Goal: Obtain resource: Download file/media

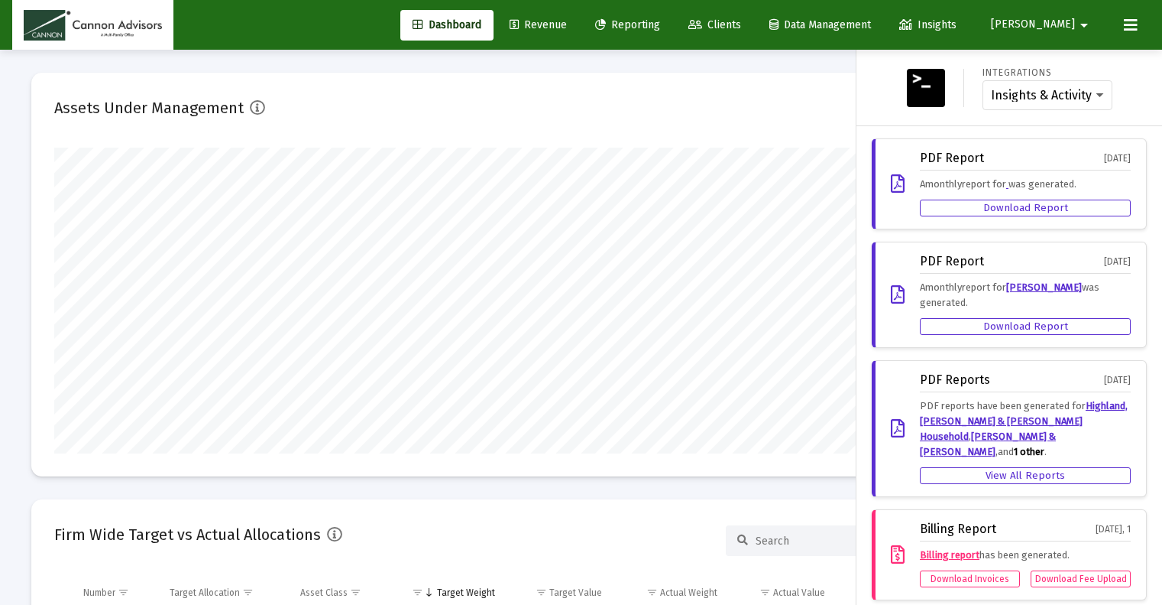
drag, startPoint x: 0, startPoint y: 0, endPoint x: 915, endPoint y: 66, distance: 917.3
click at [909, 66] on div "Integrations Insights & Activity Wealthbox" at bounding box center [1010, 88] width 206 height 46
click at [919, 73] on img at bounding box center [926, 88] width 38 height 38
click at [823, 63] on div at bounding box center [581, 302] width 1162 height 605
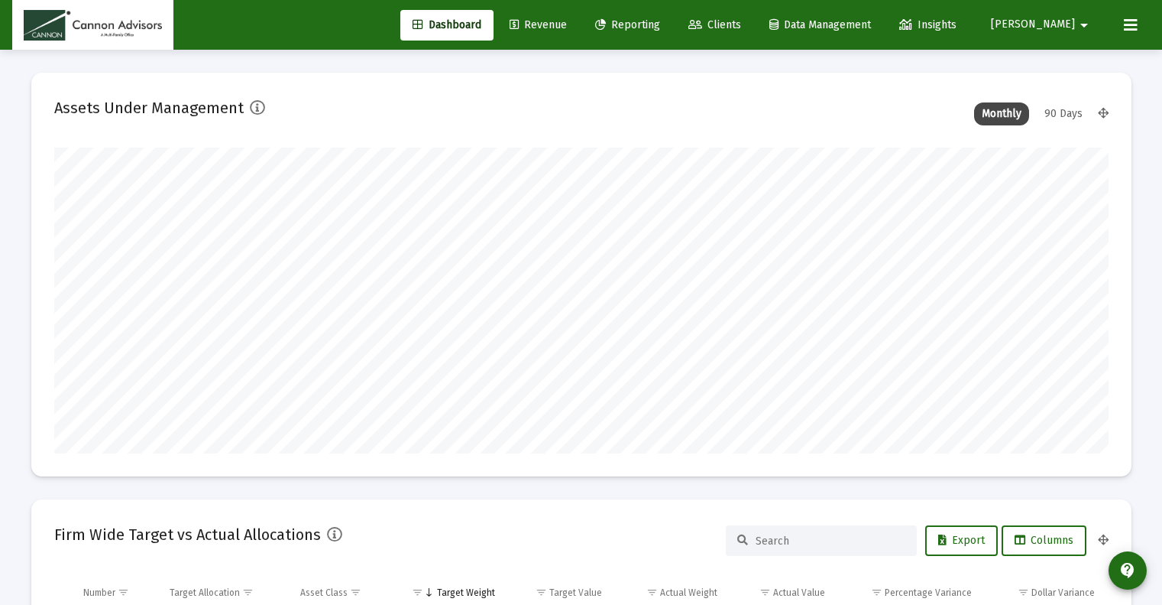
click at [606, 28] on icon at bounding box center [600, 25] width 11 height 11
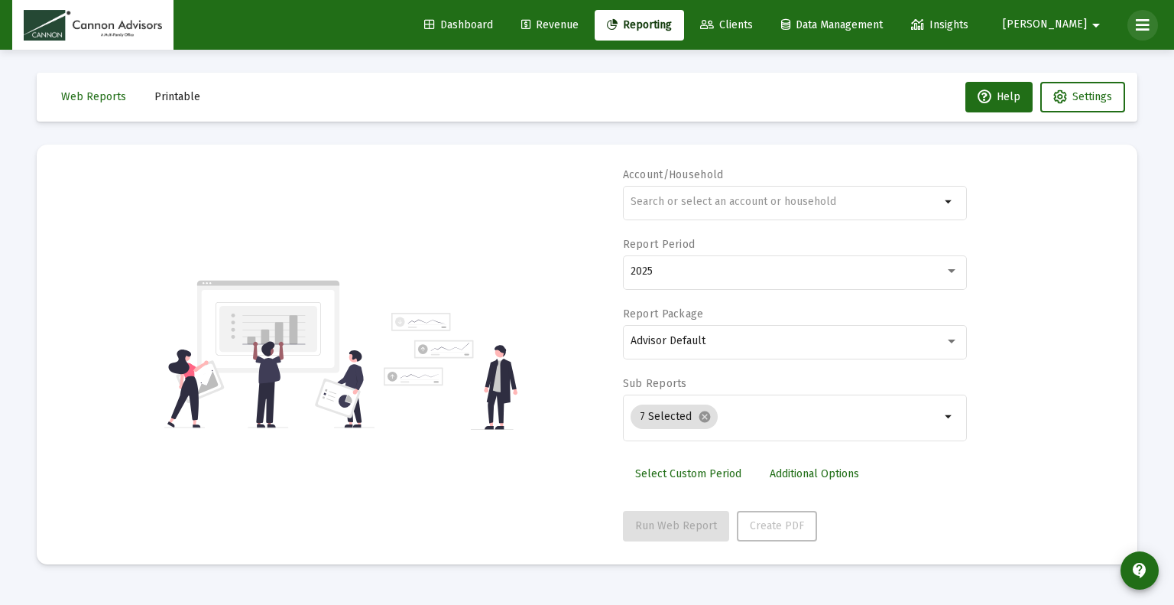
click at [1141, 21] on icon at bounding box center [1143, 25] width 14 height 18
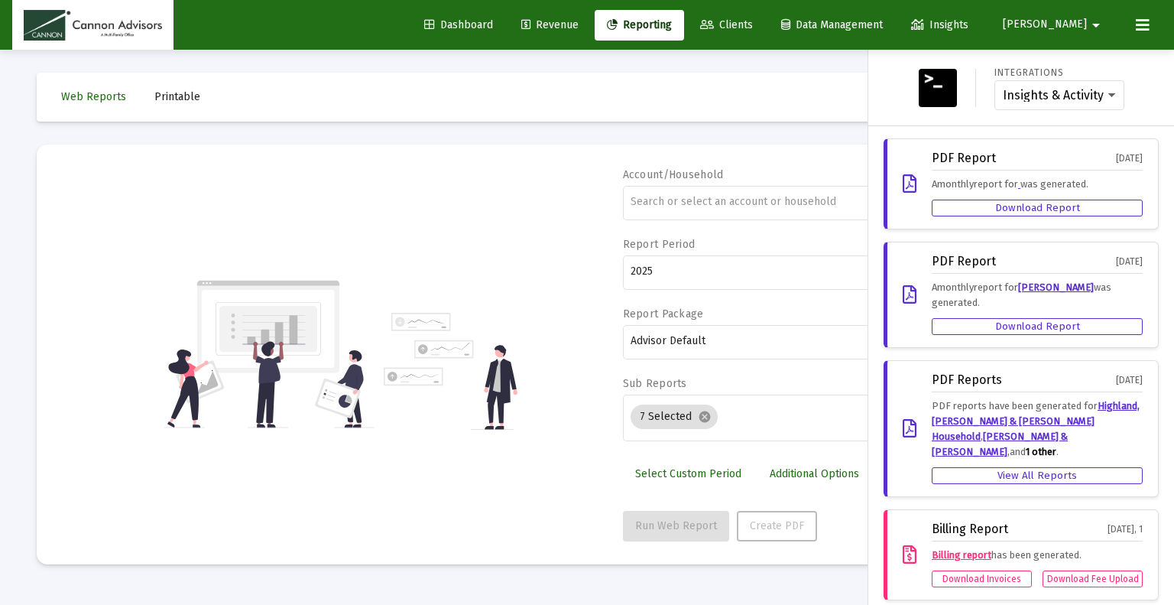
click at [804, 89] on div at bounding box center [587, 302] width 1174 height 605
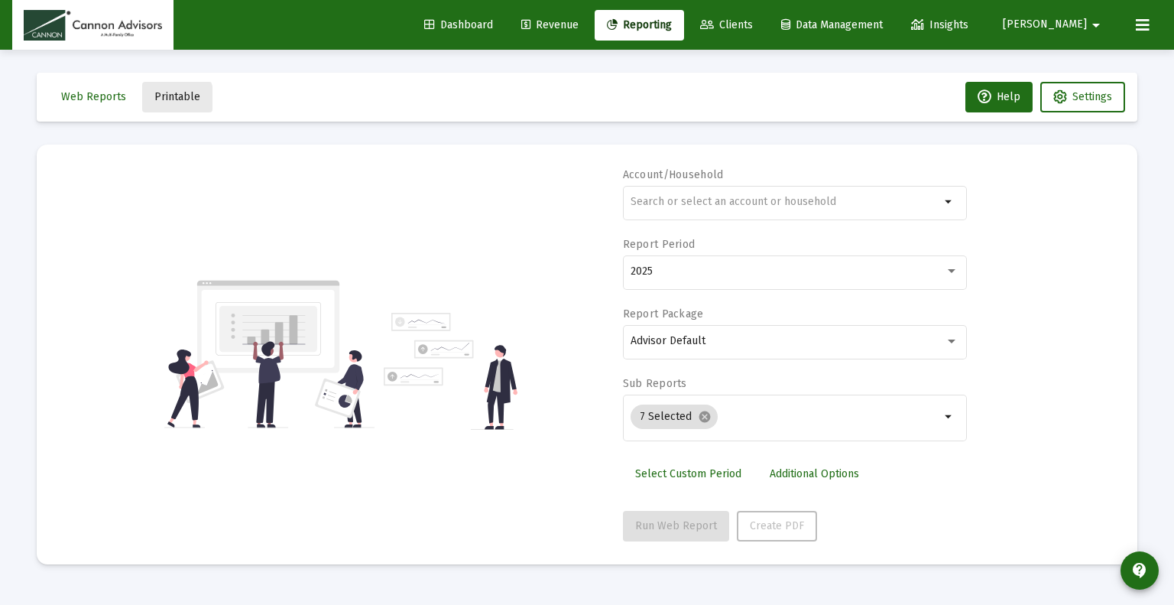
click at [156, 102] on span "Printable" at bounding box center [177, 96] width 46 height 13
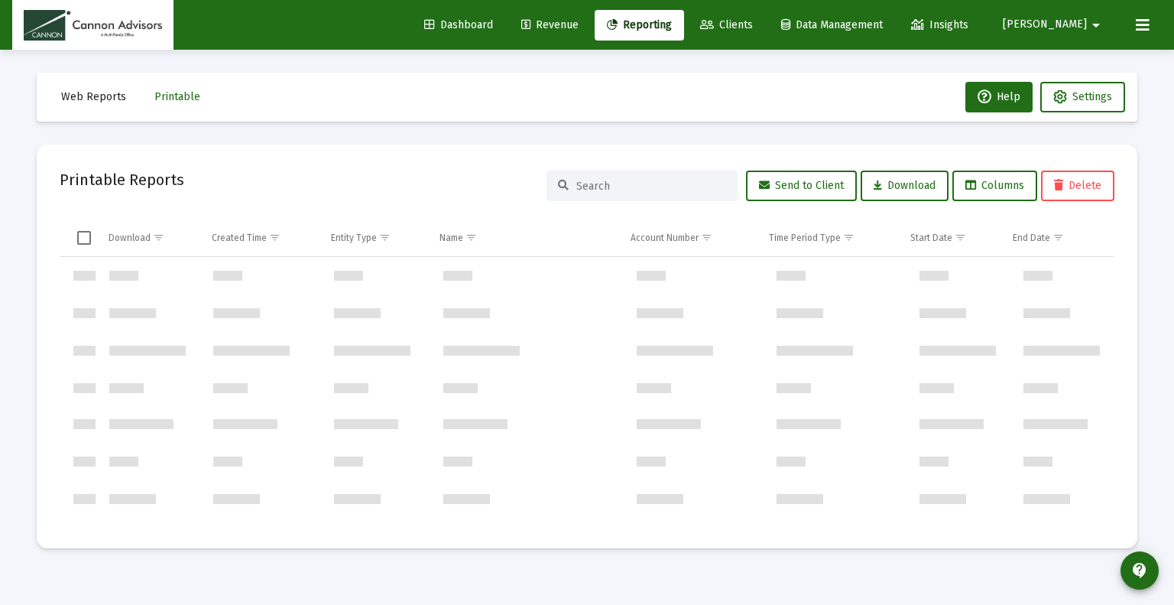
scroll to position [785383, 0]
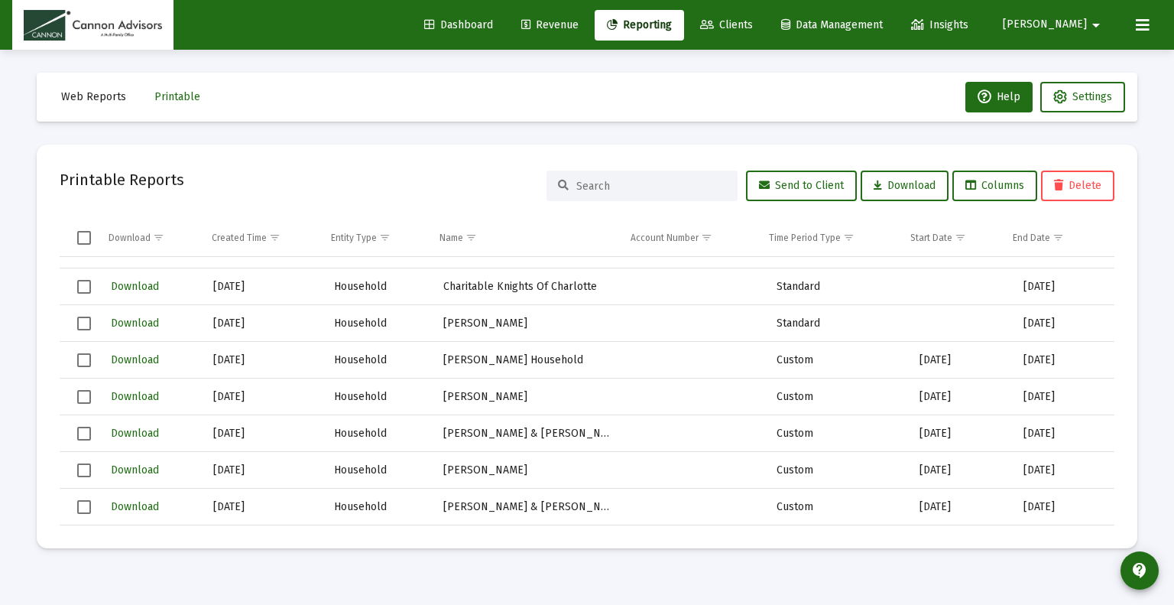
click at [628, 191] on input at bounding box center [651, 186] width 150 height 13
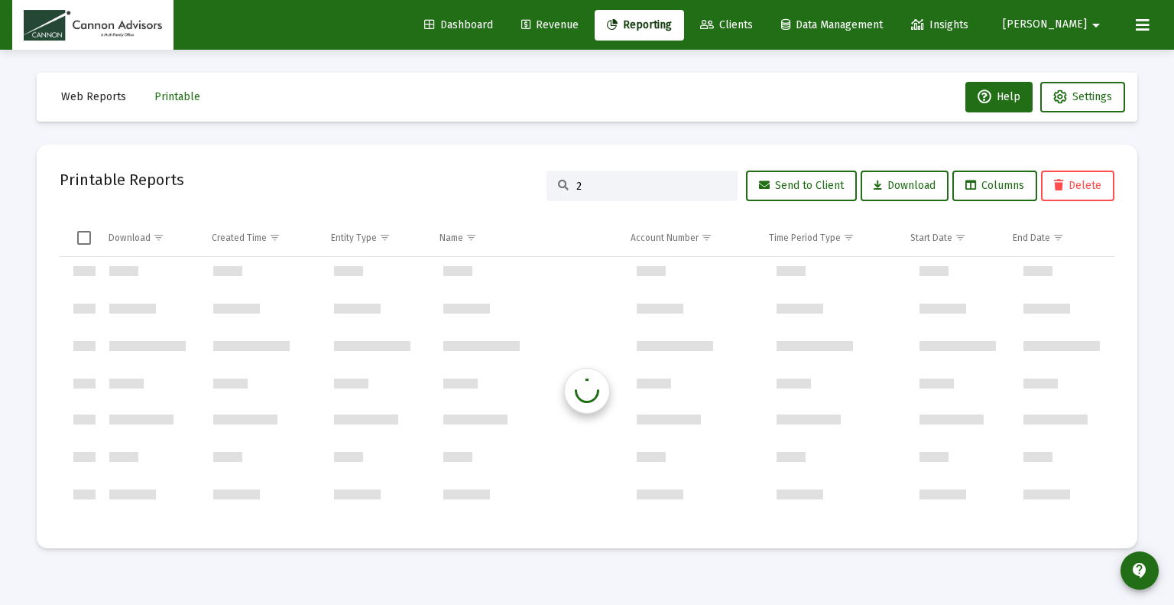
scroll to position [0, 0]
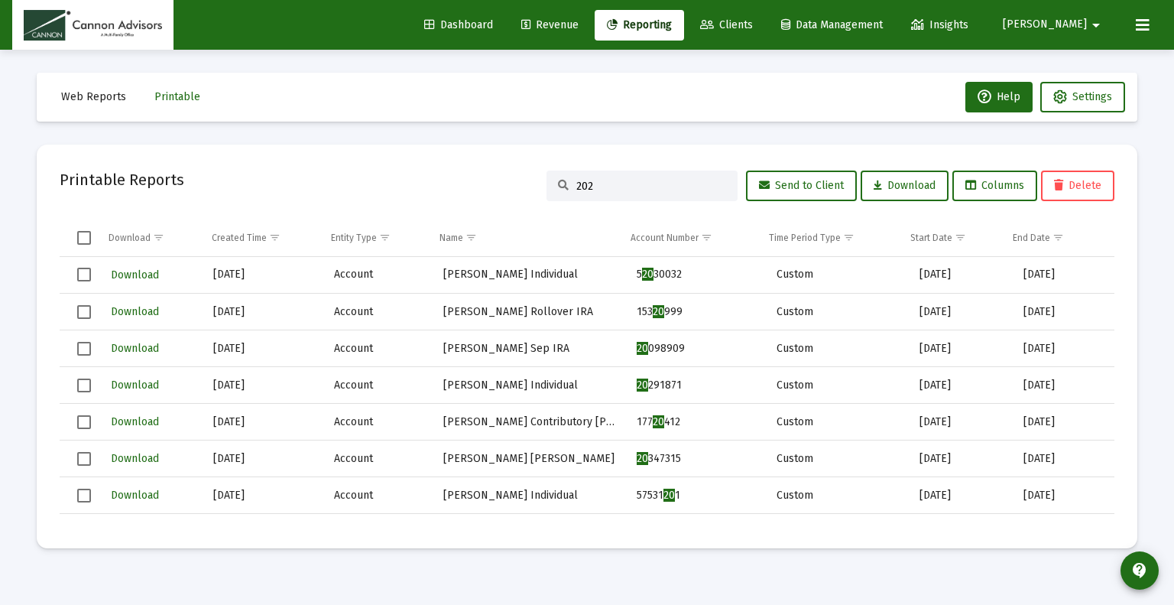
type input "2025"
drag, startPoint x: 653, startPoint y: 185, endPoint x: 546, endPoint y: 185, distance: 107.0
click at [546, 185] on div "2025" at bounding box center [641, 185] width 191 height 31
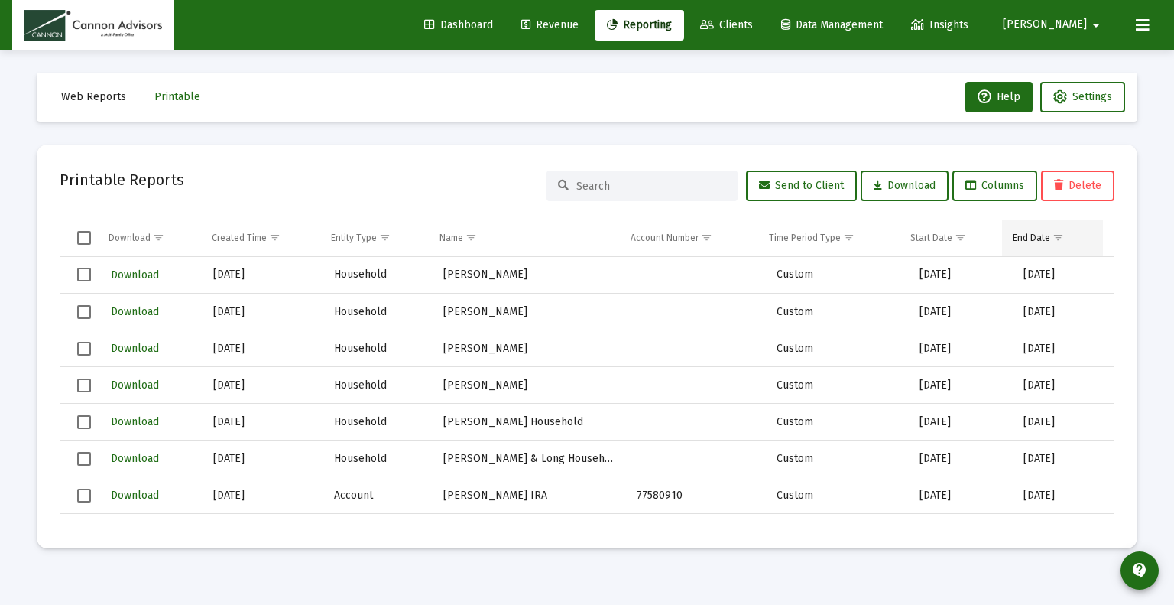
click at [1052, 243] on span "Show filter options for column 'End Date'" at bounding box center [1057, 237] width 11 height 11
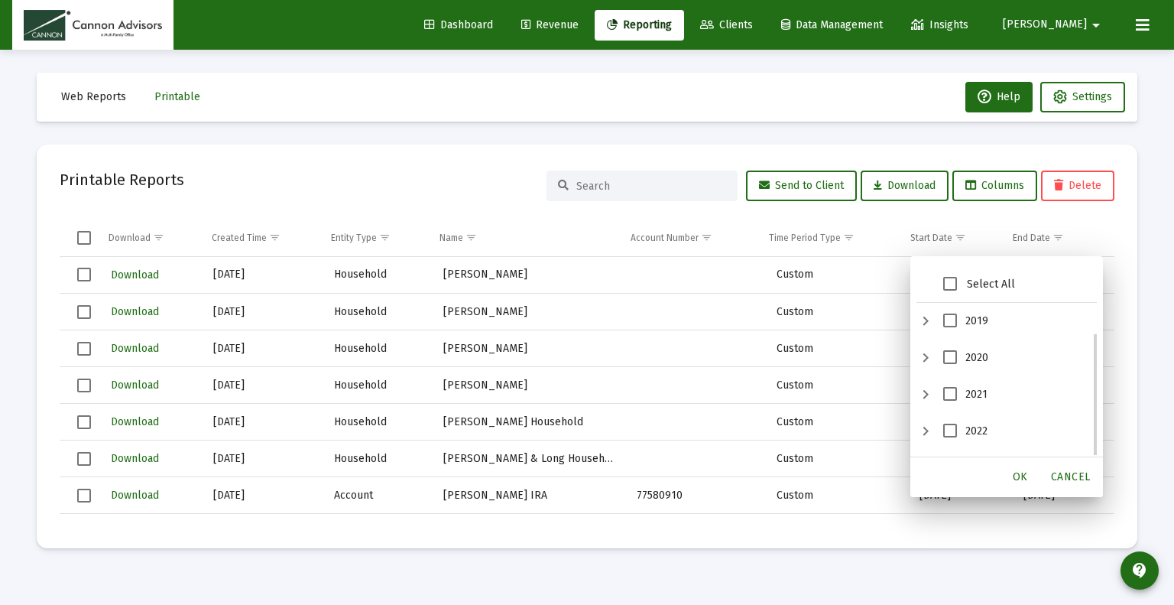
scroll to position [103, 0]
click at [953, 435] on span "2025" at bounding box center [950, 437] width 14 height 14
click at [1031, 479] on div "OK" at bounding box center [1020, 477] width 49 height 28
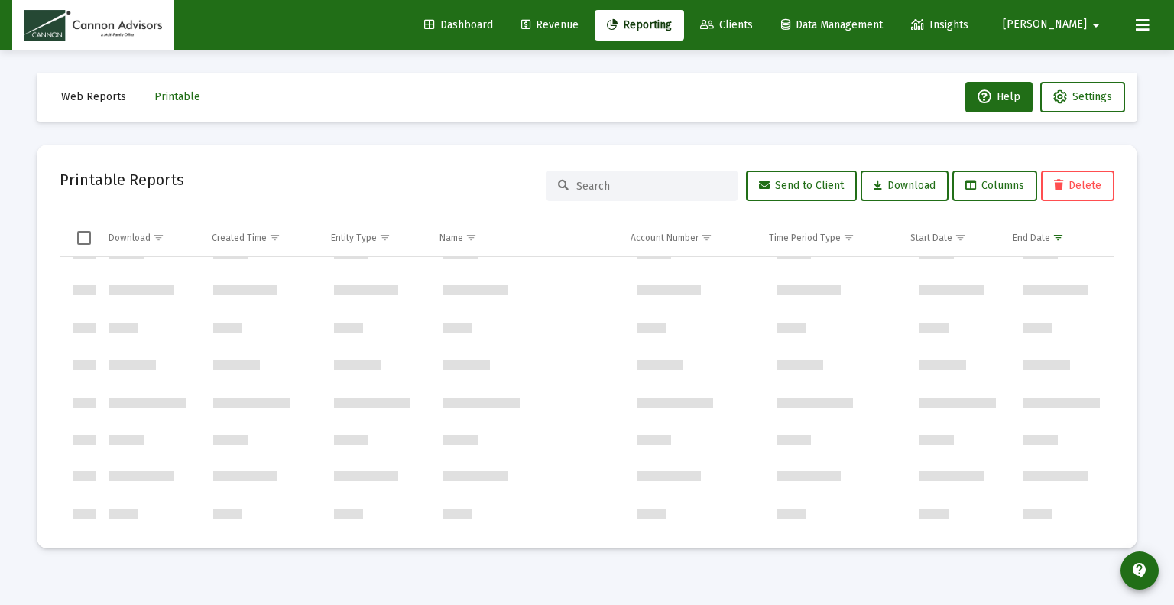
scroll to position [0, 0]
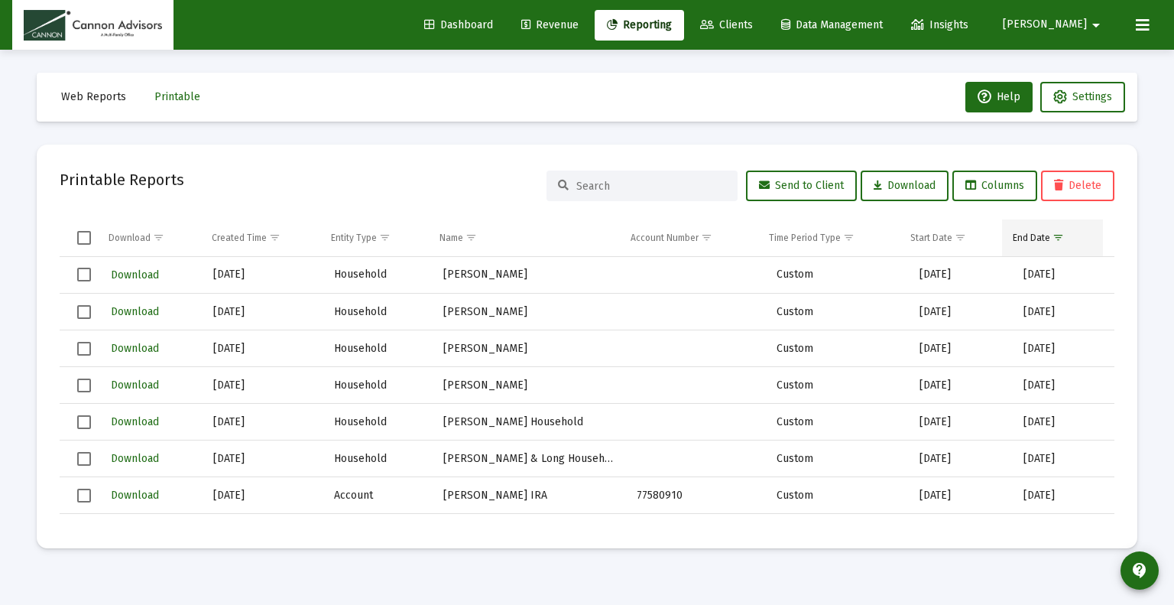
click at [1053, 239] on span "Show filter options for column 'End Date'" at bounding box center [1057, 237] width 11 height 11
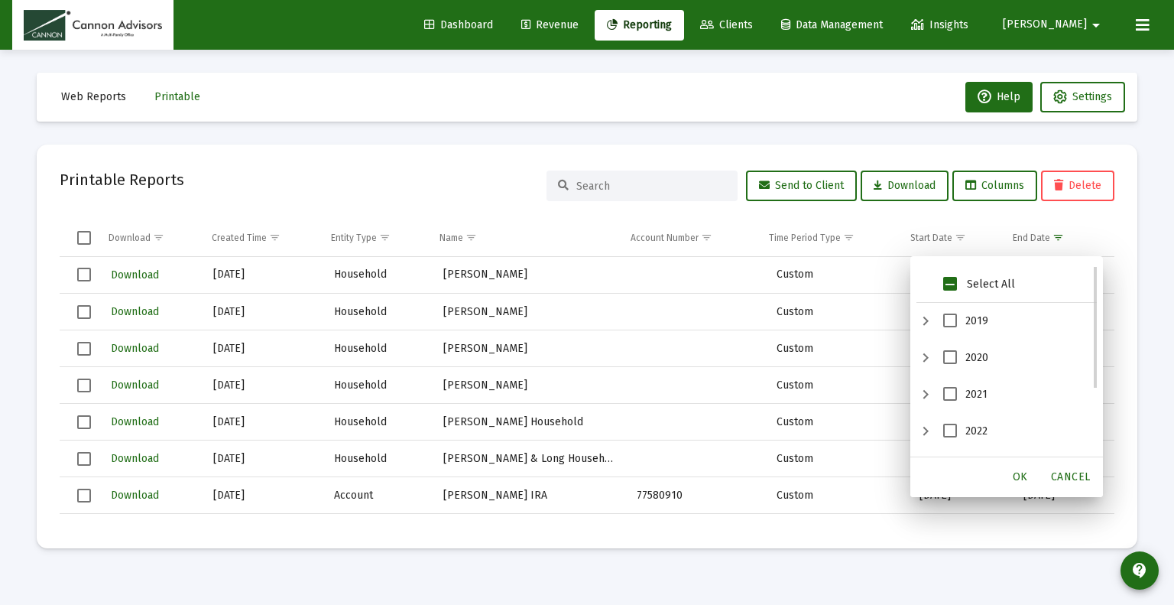
scroll to position [103, 0]
click at [948, 437] on span "2025" at bounding box center [950, 437] width 14 height 14
click at [950, 319] on span "2019" at bounding box center [950, 320] width 14 height 14
click at [1018, 476] on span "OK" at bounding box center [1020, 476] width 15 height 13
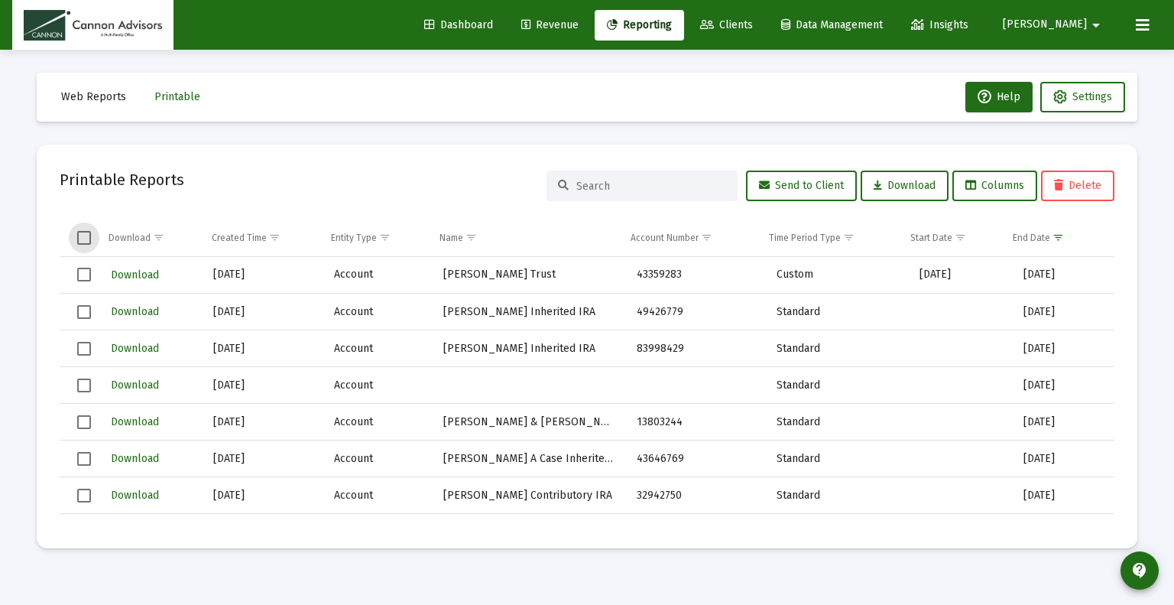
click at [77, 235] on span "Select all" at bounding box center [84, 238] width 14 height 14
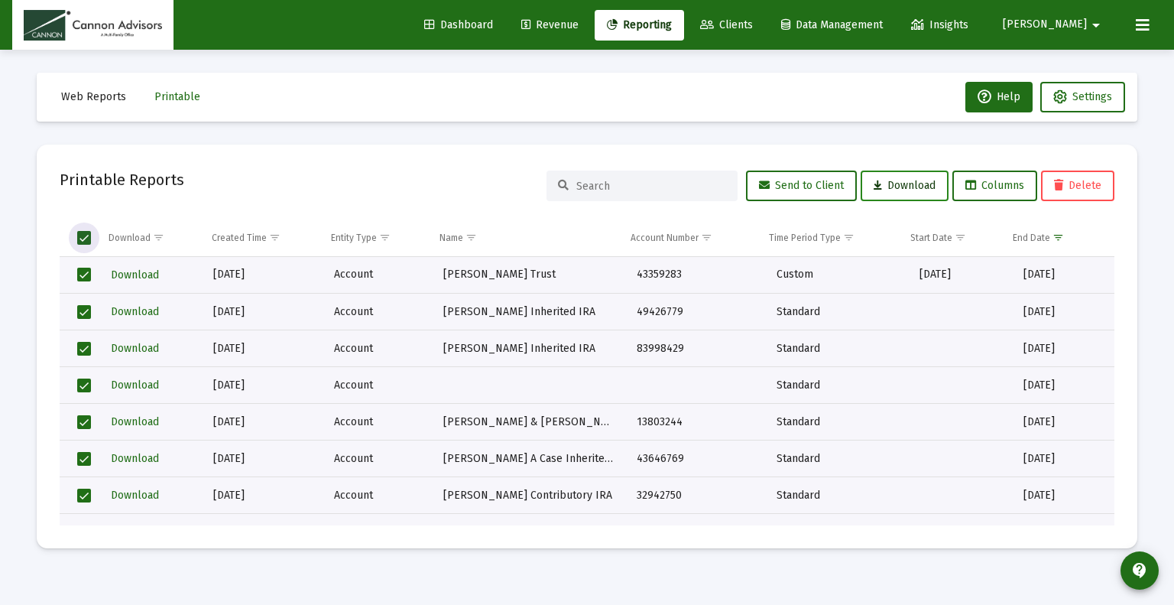
click at [902, 190] on span "Download" at bounding box center [905, 185] width 62 height 13
click at [1145, 24] on icon at bounding box center [1143, 25] width 14 height 18
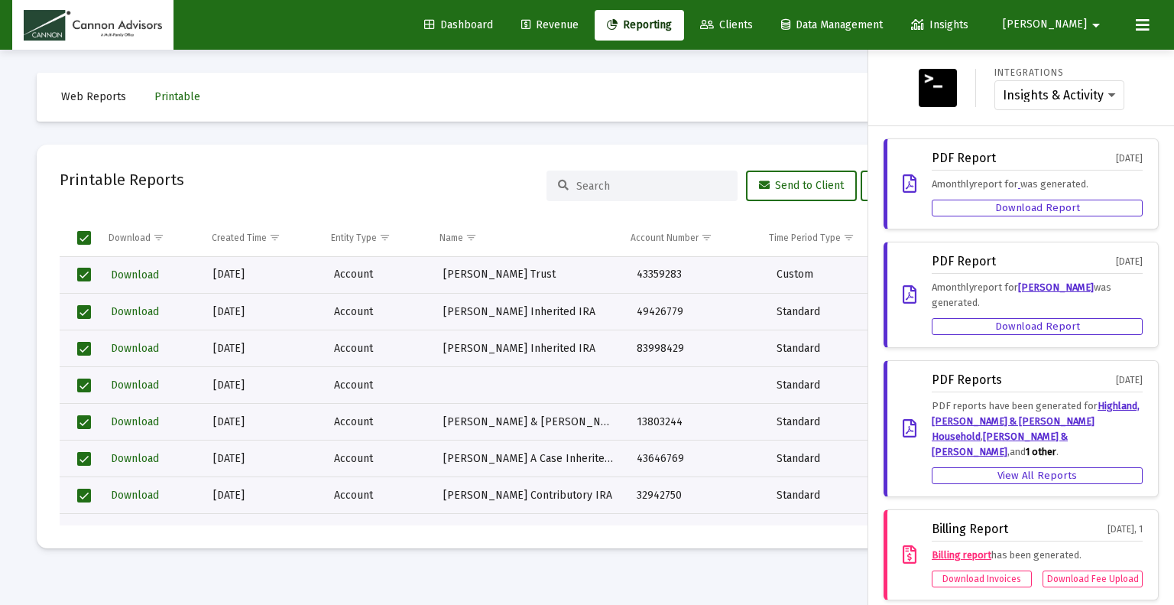
click at [814, 84] on div at bounding box center [587, 302] width 1174 height 605
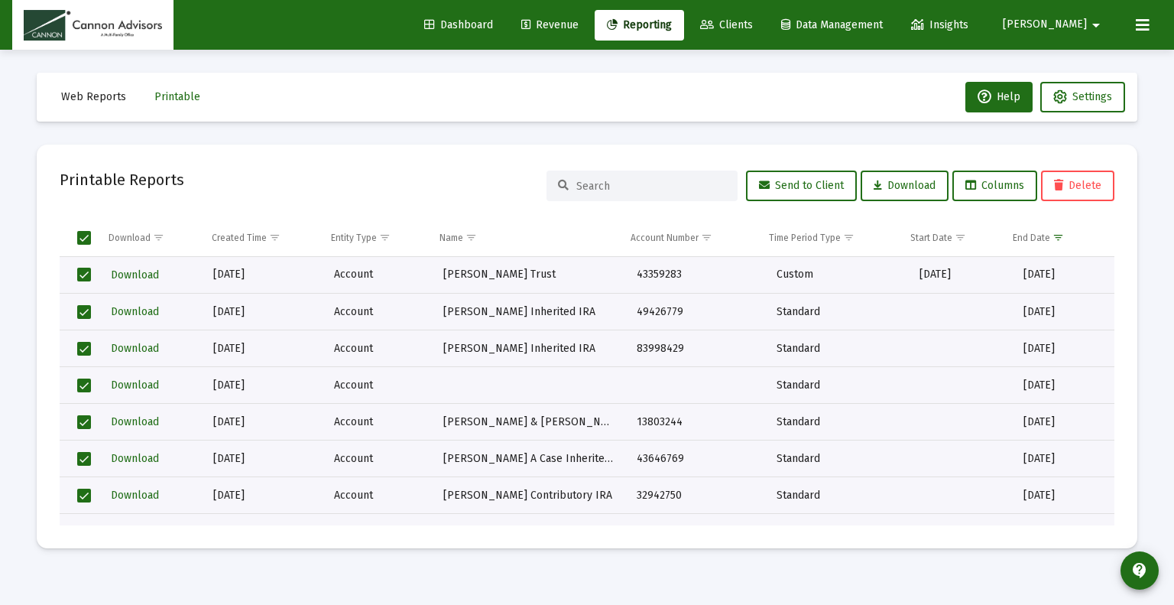
click at [883, 28] on span "Data Management" at bounding box center [832, 24] width 102 height 13
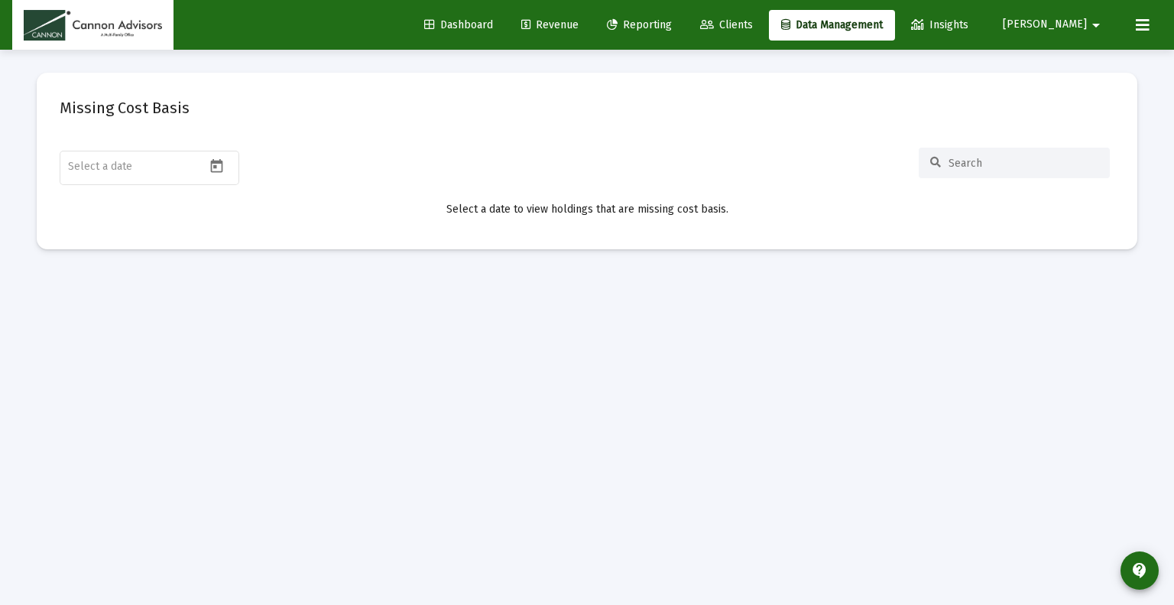
click at [672, 31] on span "Reporting" at bounding box center [639, 24] width 65 height 13
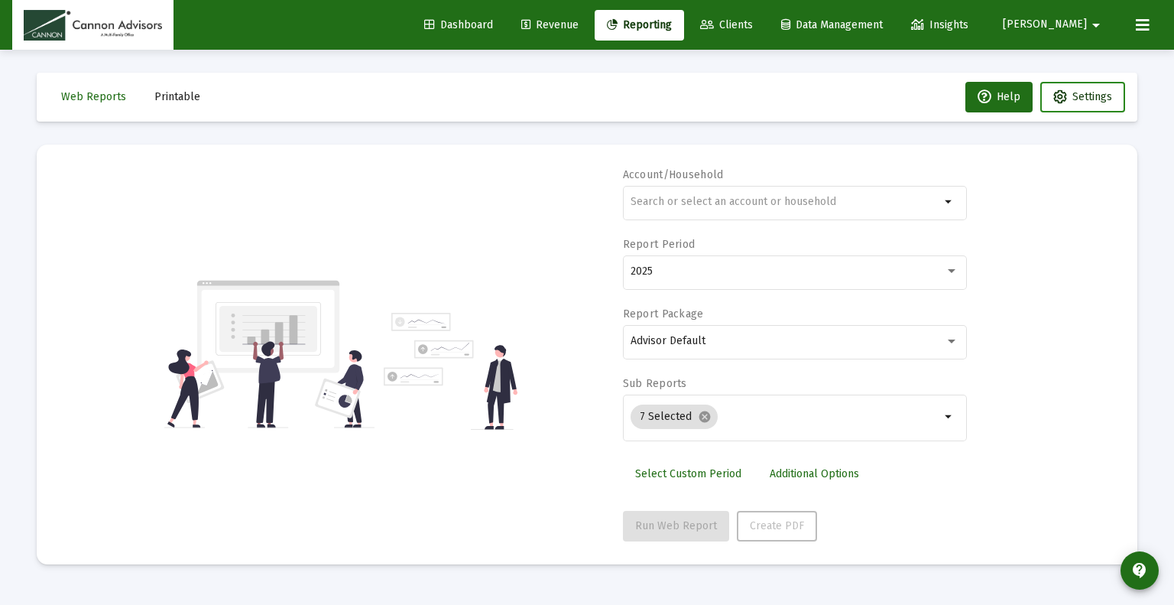
click at [1085, 102] on span "Settings" at bounding box center [1092, 96] width 40 height 13
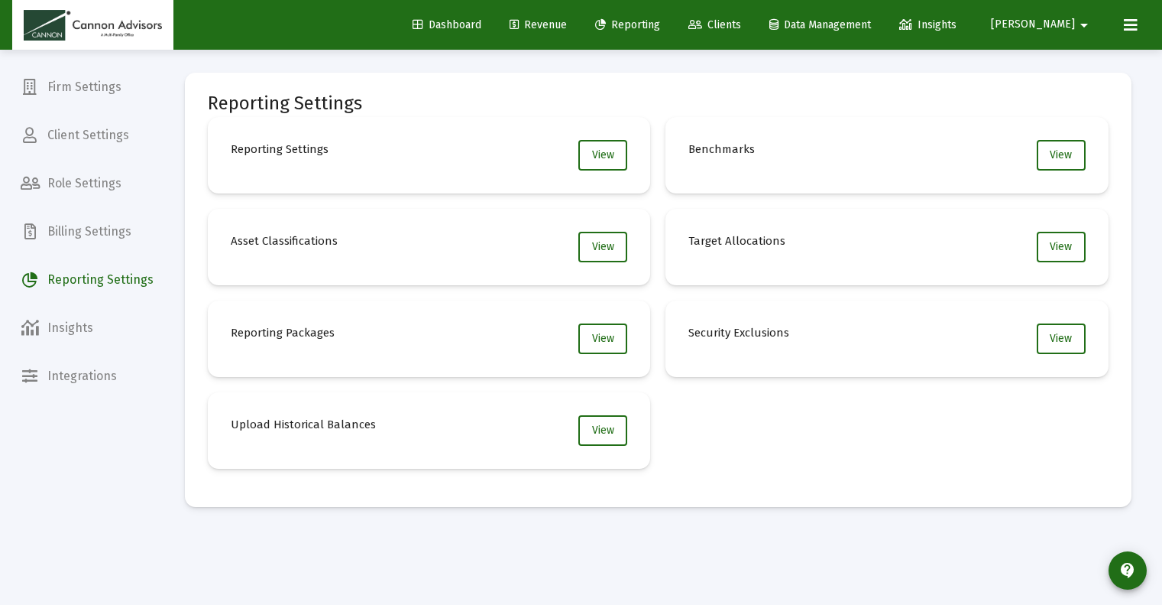
click at [579, 33] on link "Revenue" at bounding box center [539, 25] width 82 height 31
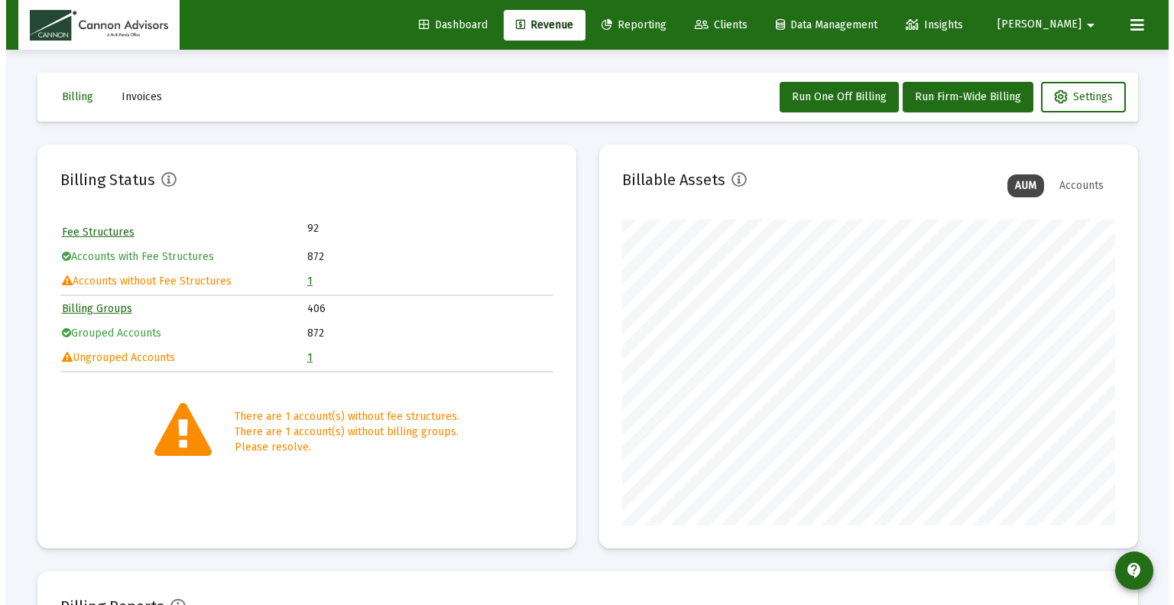
scroll to position [306, 493]
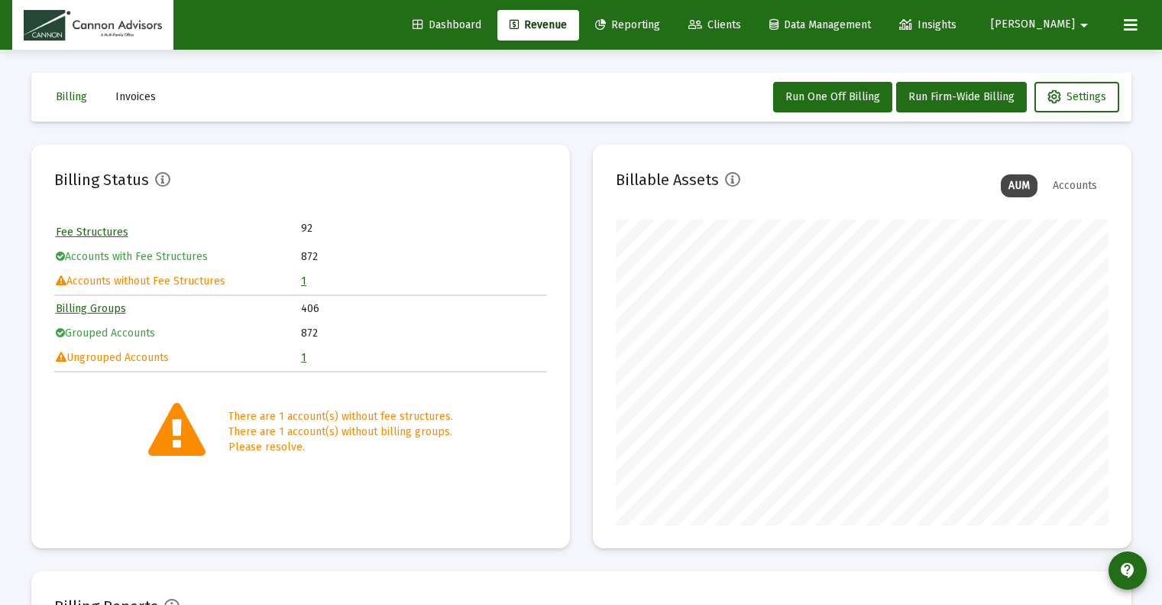
click at [660, 25] on span "Reporting" at bounding box center [627, 24] width 65 height 13
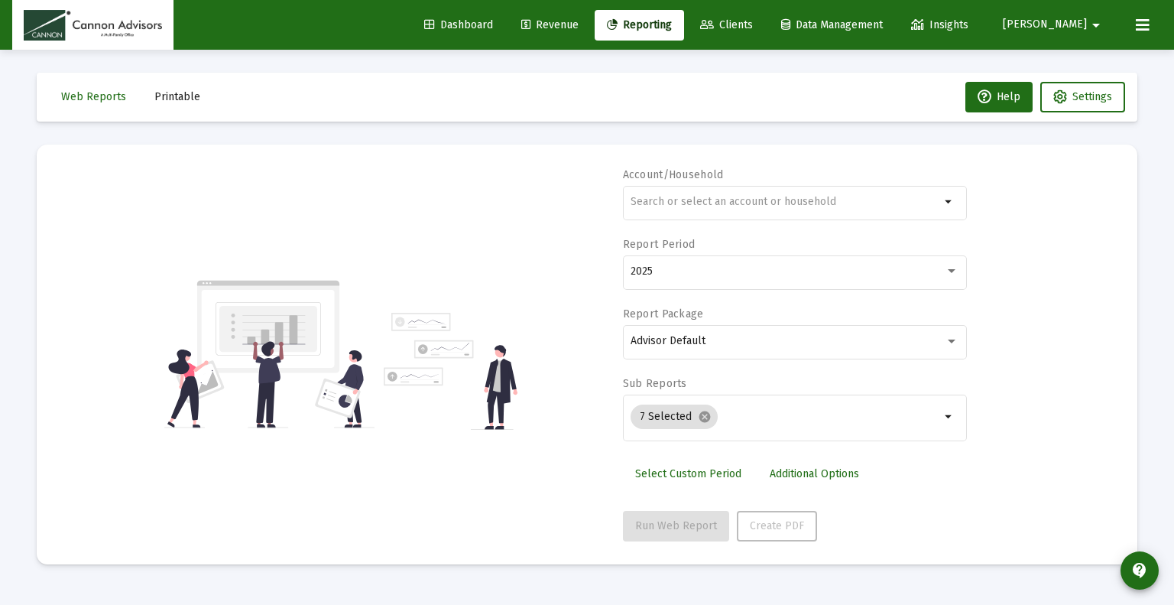
click at [157, 99] on span "Printable" at bounding box center [177, 96] width 46 height 13
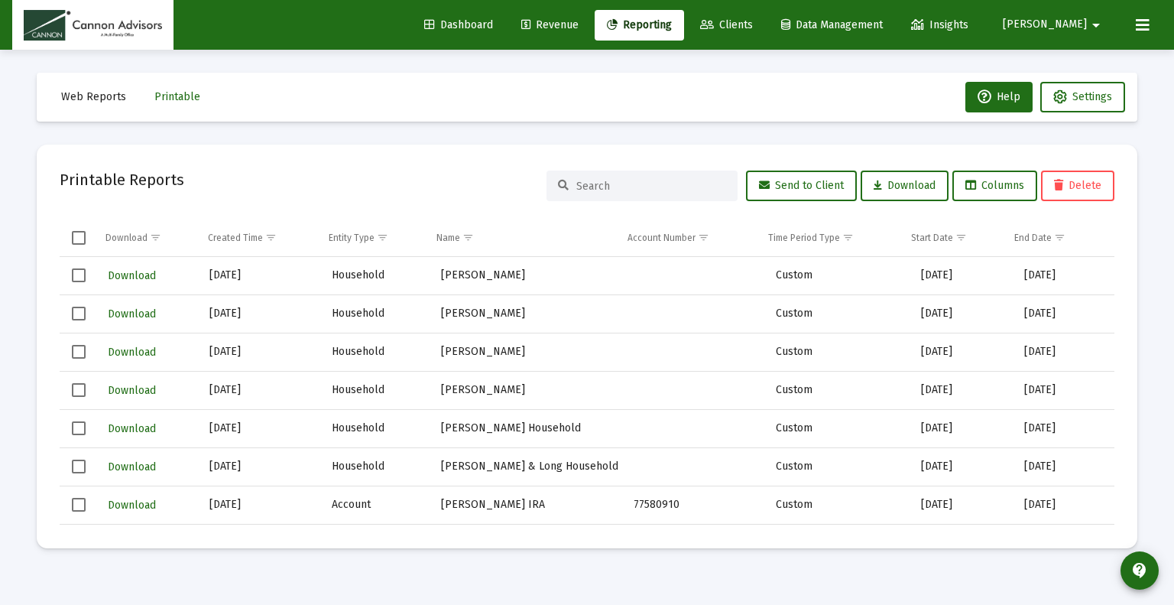
click at [1143, 25] on icon at bounding box center [1143, 25] width 14 height 18
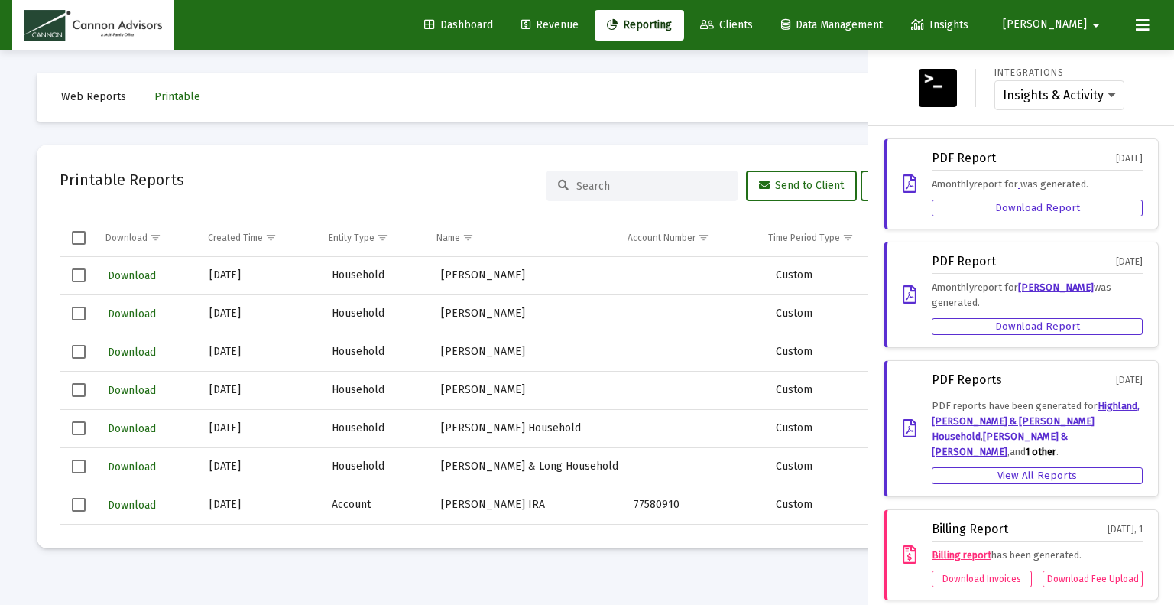
click at [1143, 25] on icon at bounding box center [1143, 25] width 14 height 18
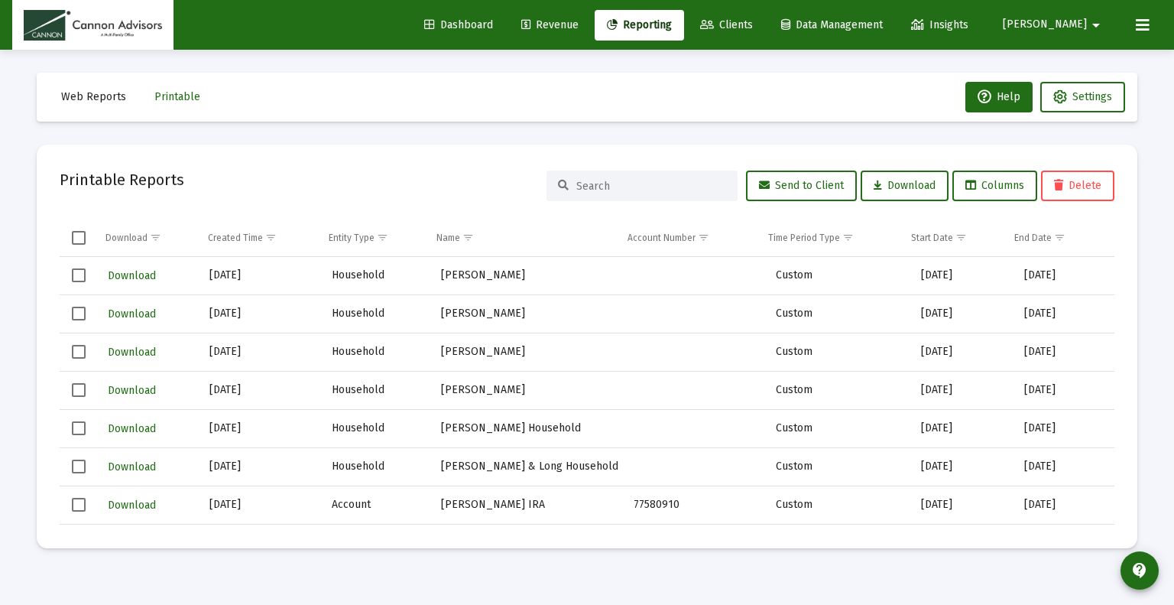
click at [1139, 25] on icon at bounding box center [1143, 25] width 14 height 18
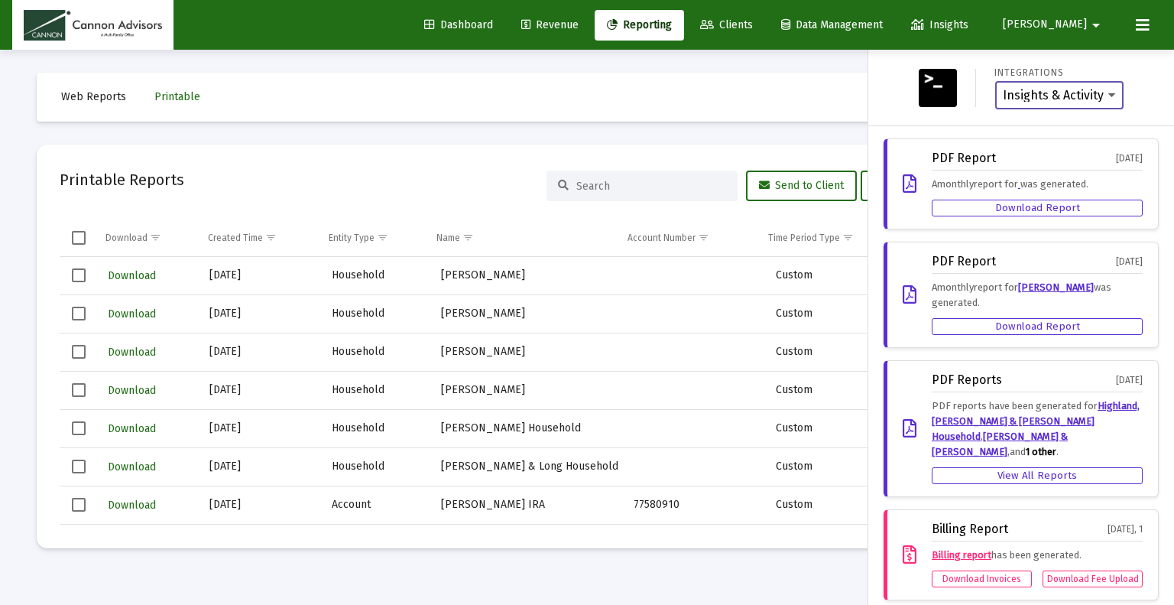
click at [1094, 92] on select "Insights & Activity Wealthbox" at bounding box center [1059, 96] width 113 height 14
click at [1003, 89] on select "Insights & Activity Wealthbox" at bounding box center [1059, 96] width 113 height 14
click at [935, 81] on img at bounding box center [938, 88] width 38 height 38
click at [845, 139] on div at bounding box center [587, 302] width 1174 height 605
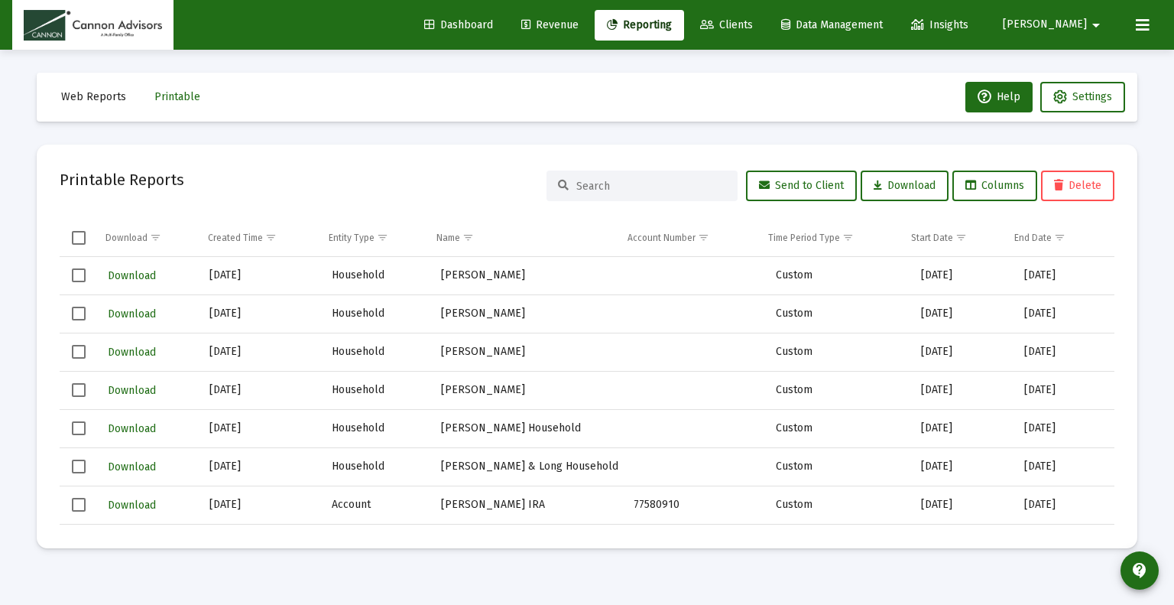
click at [705, 130] on div "Web Reports Printable Help Settings Printable Reports Send to Client Download C…" at bounding box center [587, 310] width 1146 height 521
